Goal: Transaction & Acquisition: Book appointment/travel/reservation

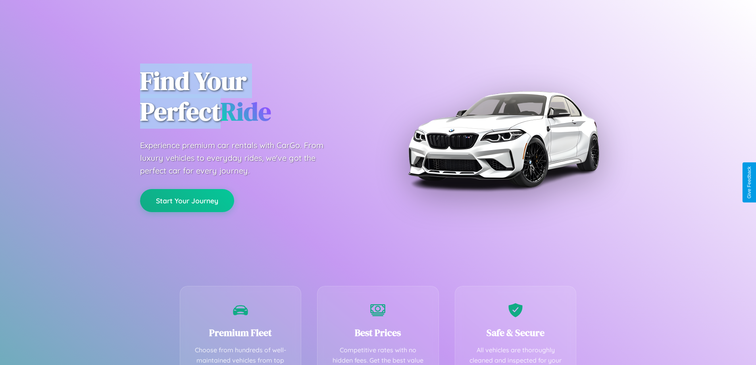
scroll to position [231, 0]
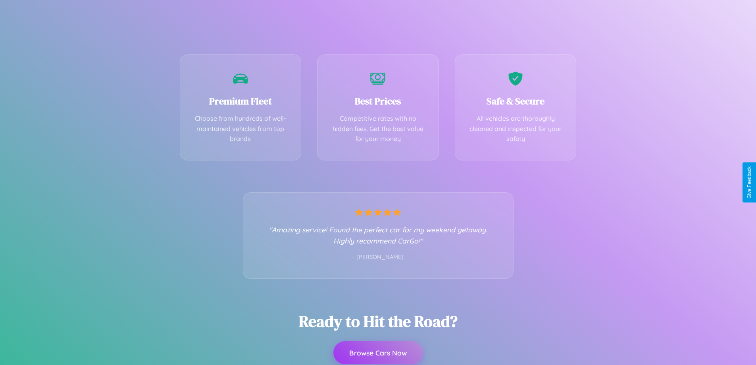
click at [378, 352] on button "Browse Cars Now" at bounding box center [377, 352] width 89 height 23
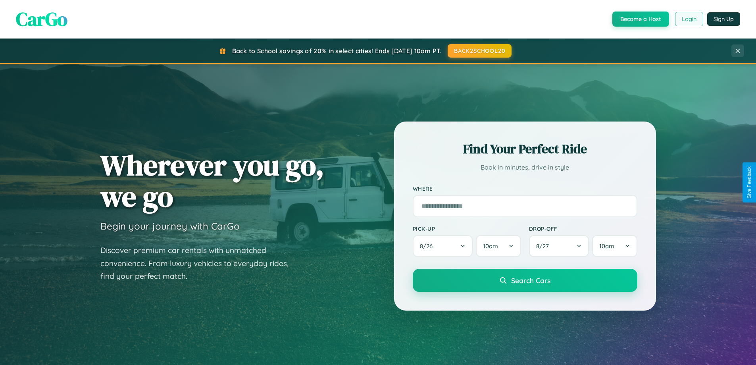
click at [689, 19] on button "Login" at bounding box center [689, 19] width 28 height 14
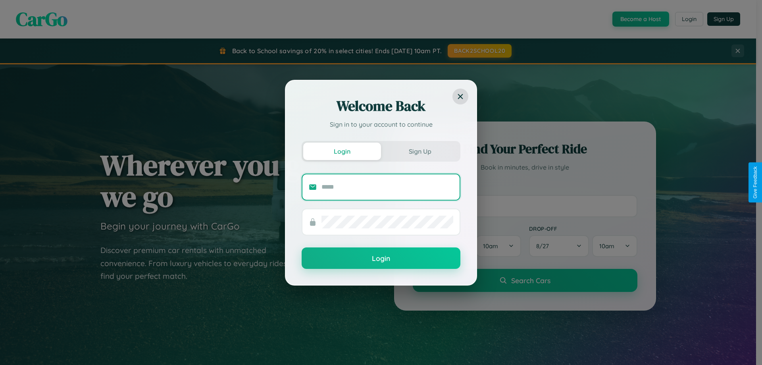
click at [387, 187] on input "text" at bounding box center [388, 187] width 132 height 13
type input "**********"
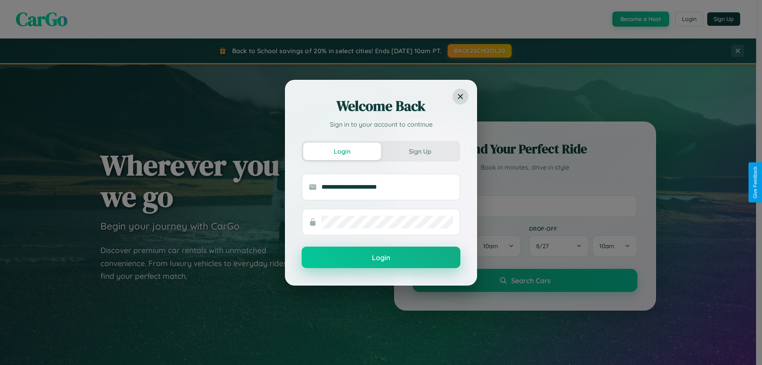
click at [381, 258] on button "Login" at bounding box center [381, 257] width 159 height 21
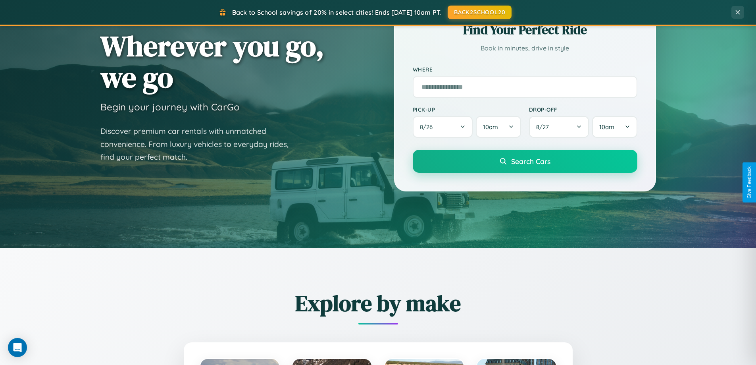
scroll to position [546, 0]
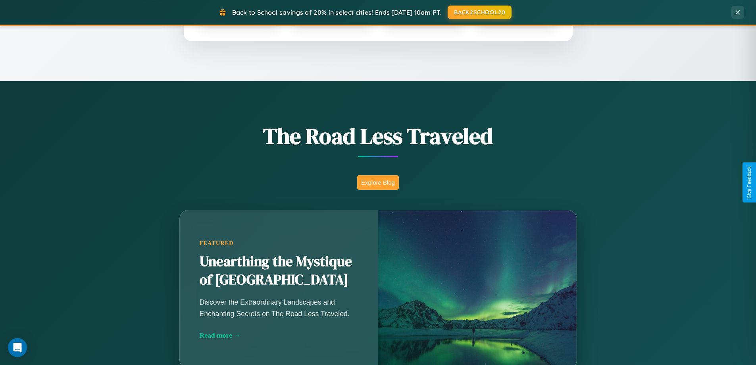
click at [378, 182] on button "Explore Blog" at bounding box center [378, 182] width 42 height 15
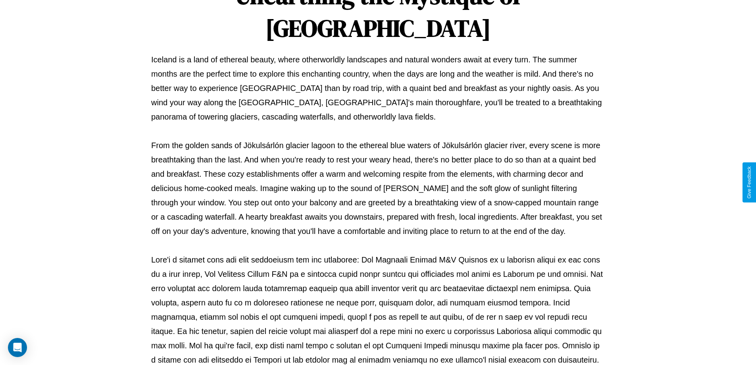
scroll to position [257, 0]
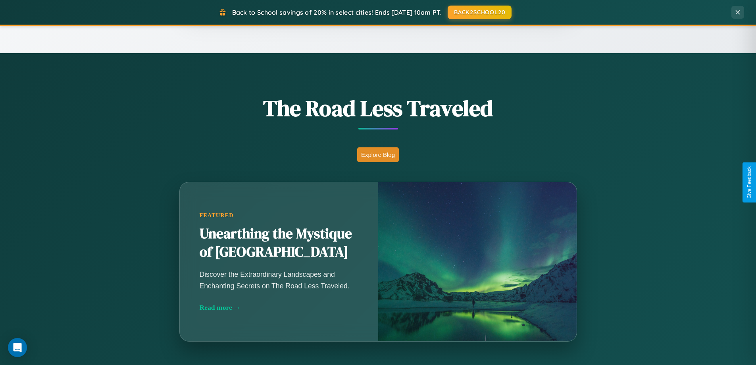
scroll to position [1527, 0]
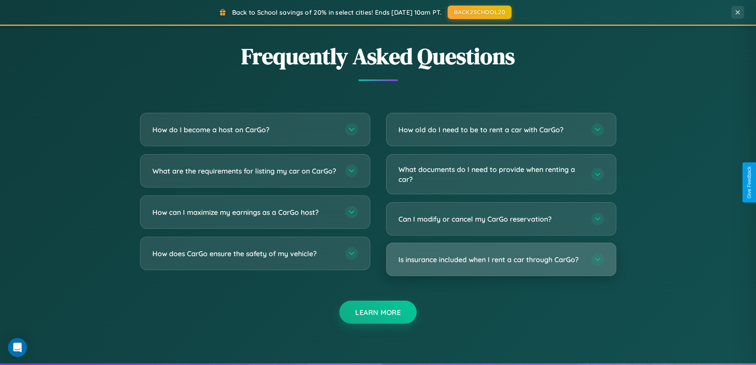
click at [501, 260] on h3 "Is insurance included when I rent a car through CarGo?" at bounding box center [491, 259] width 185 height 10
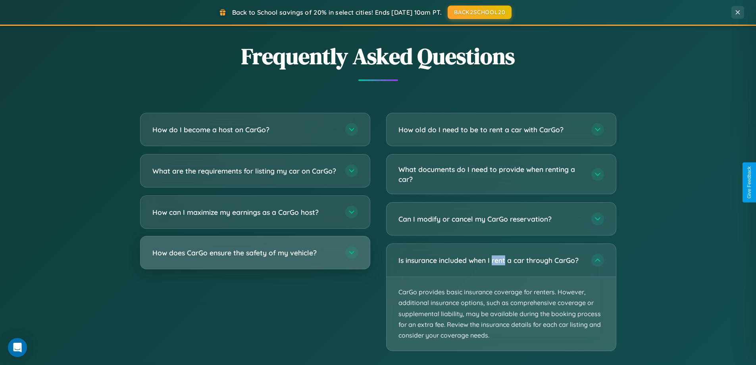
click at [255, 258] on h3 "How does CarGo ensure the safety of my vehicle?" at bounding box center [244, 253] width 185 height 10
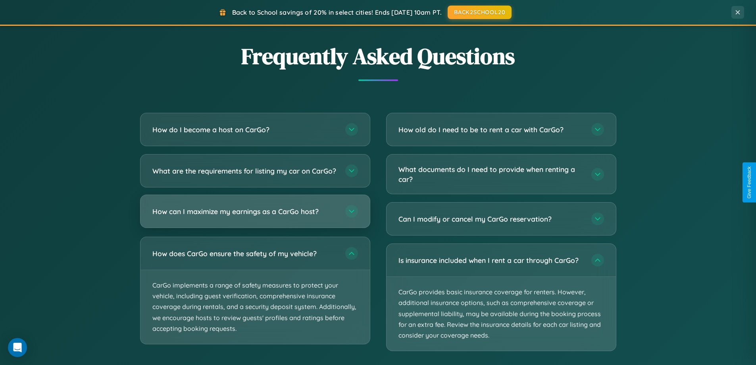
click at [255, 216] on h3 "How can I maximize my earnings as a CarGo host?" at bounding box center [244, 211] width 185 height 10
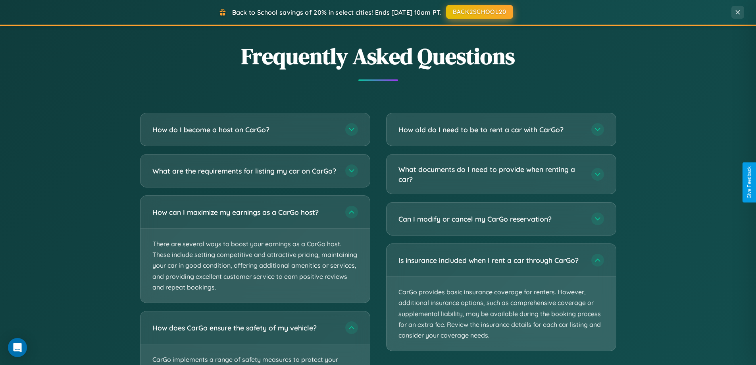
click at [479, 12] on button "BACK2SCHOOL20" at bounding box center [479, 12] width 67 height 14
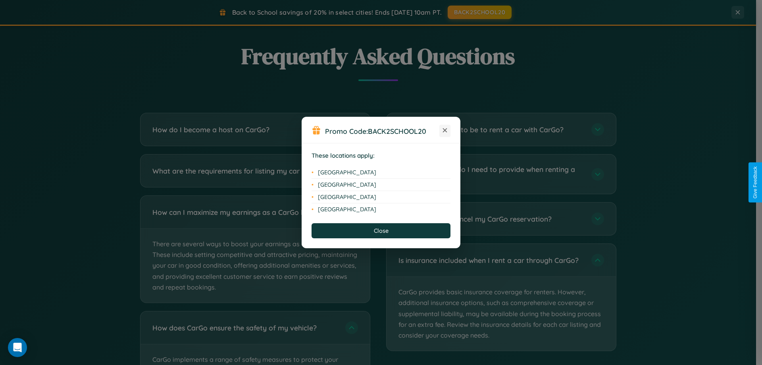
click at [445, 131] on icon at bounding box center [445, 130] width 4 height 4
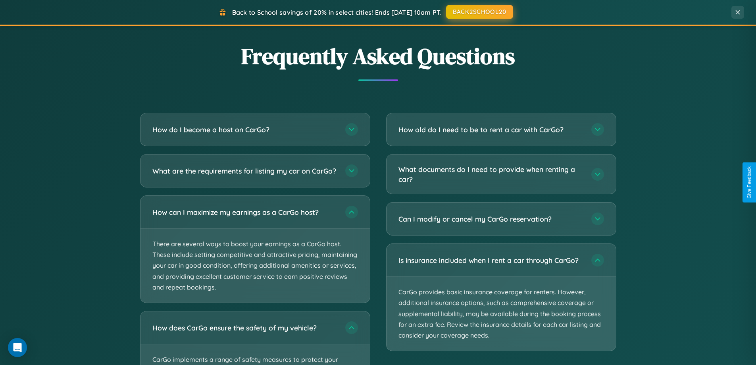
click at [479, 12] on button "BACK2SCHOOL20" at bounding box center [479, 12] width 67 height 14
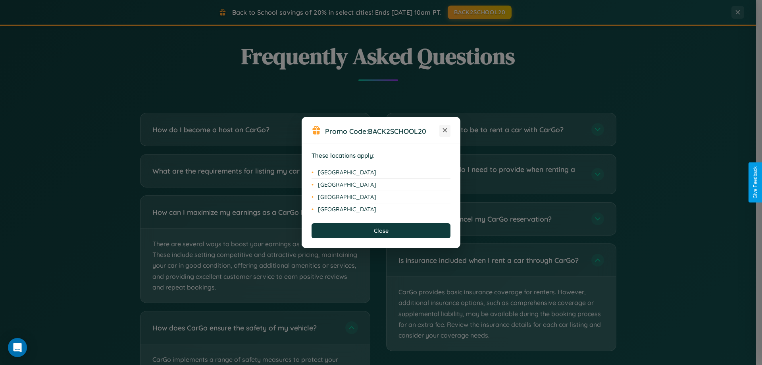
click at [445, 131] on icon at bounding box center [445, 130] width 4 height 4
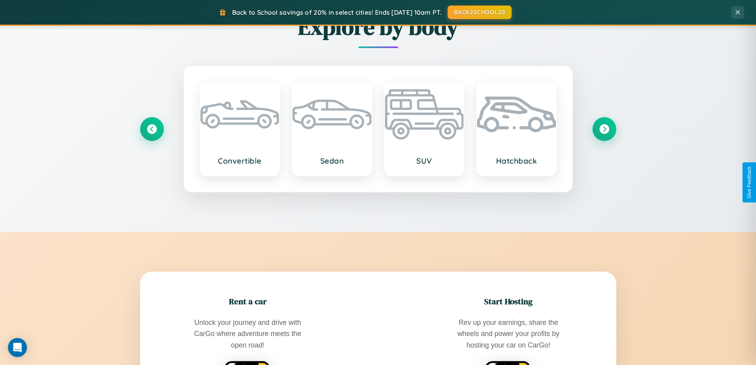
scroll to position [342, 0]
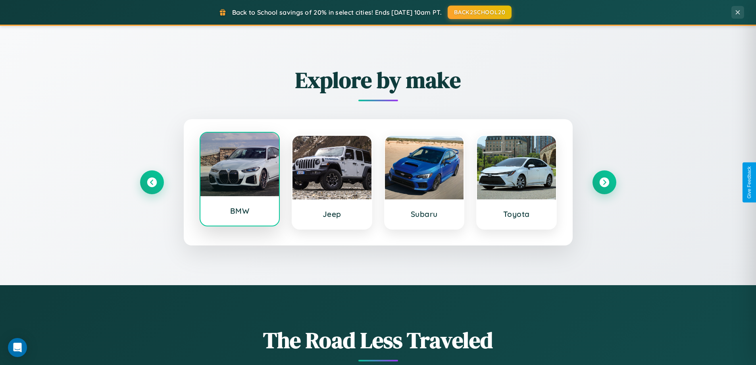
click at [239, 179] on div at bounding box center [239, 165] width 79 height 64
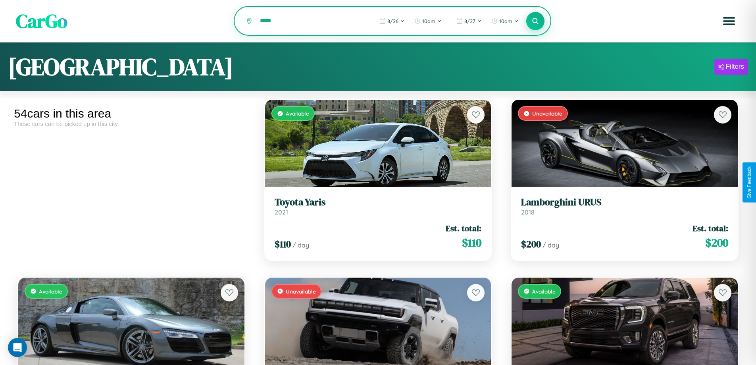
type input "*****"
click at [535, 21] on icon at bounding box center [536, 21] width 8 height 8
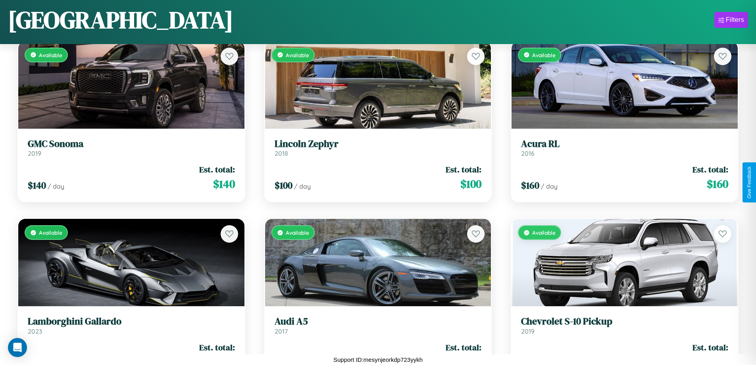
scroll to position [1356, 0]
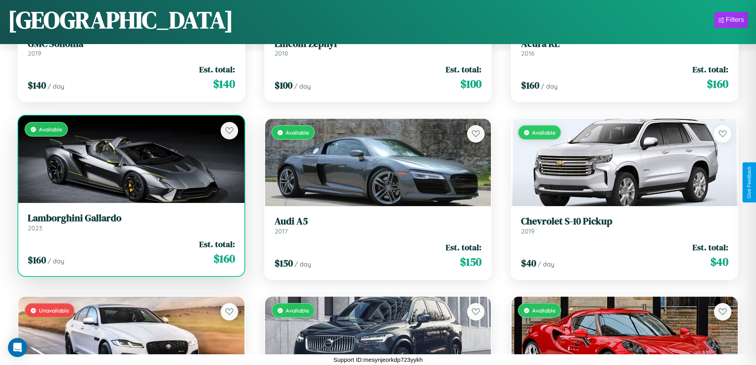
click at [130, 225] on link "Lamborghini Gallardo 2023" at bounding box center [131, 221] width 207 height 19
